Goal: Browse casually

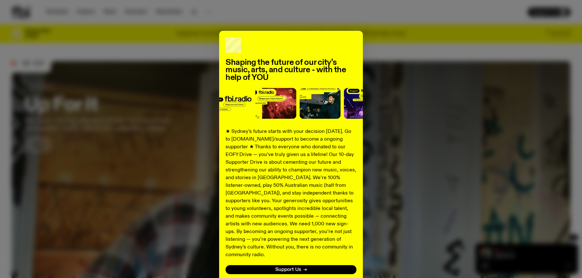
click at [402, 86] on div "Shaping the future of our city’s music, arts, and culture - with the help of YO…" at bounding box center [291, 163] width 559 height 264
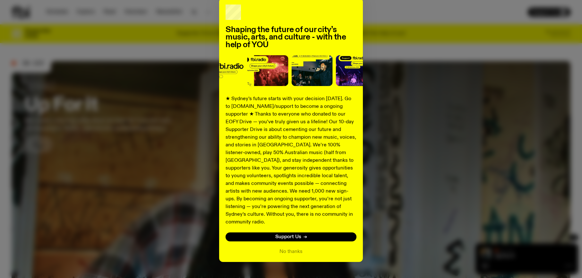
scroll to position [40, 0]
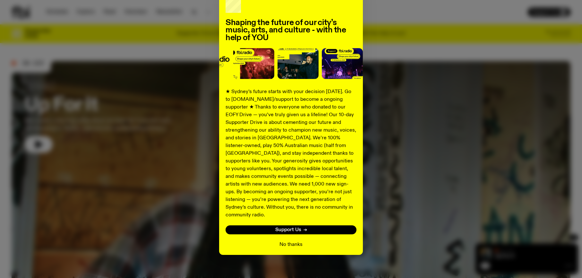
click at [289, 241] on button "No thanks" at bounding box center [291, 245] width 23 height 8
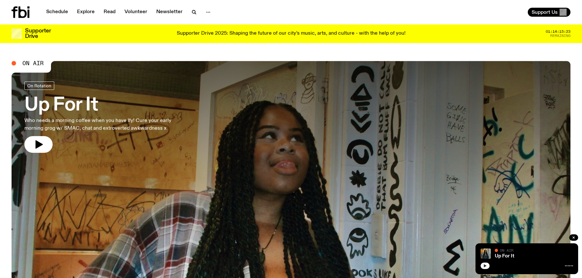
click at [485, 266] on icon "button" at bounding box center [485, 266] width 4 height 4
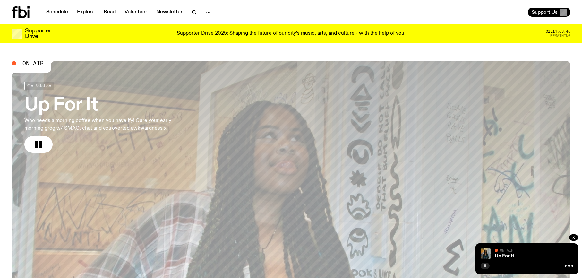
click at [486, 265] on rect "button" at bounding box center [486, 265] width 1 height 3
